Goal: Navigation & Orientation: Go to known website

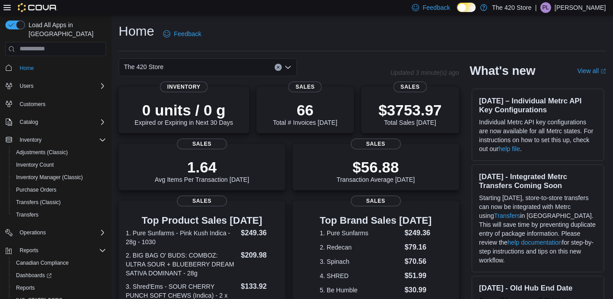
scroll to position [252, 0]
